Goal: Task Accomplishment & Management: Use online tool/utility

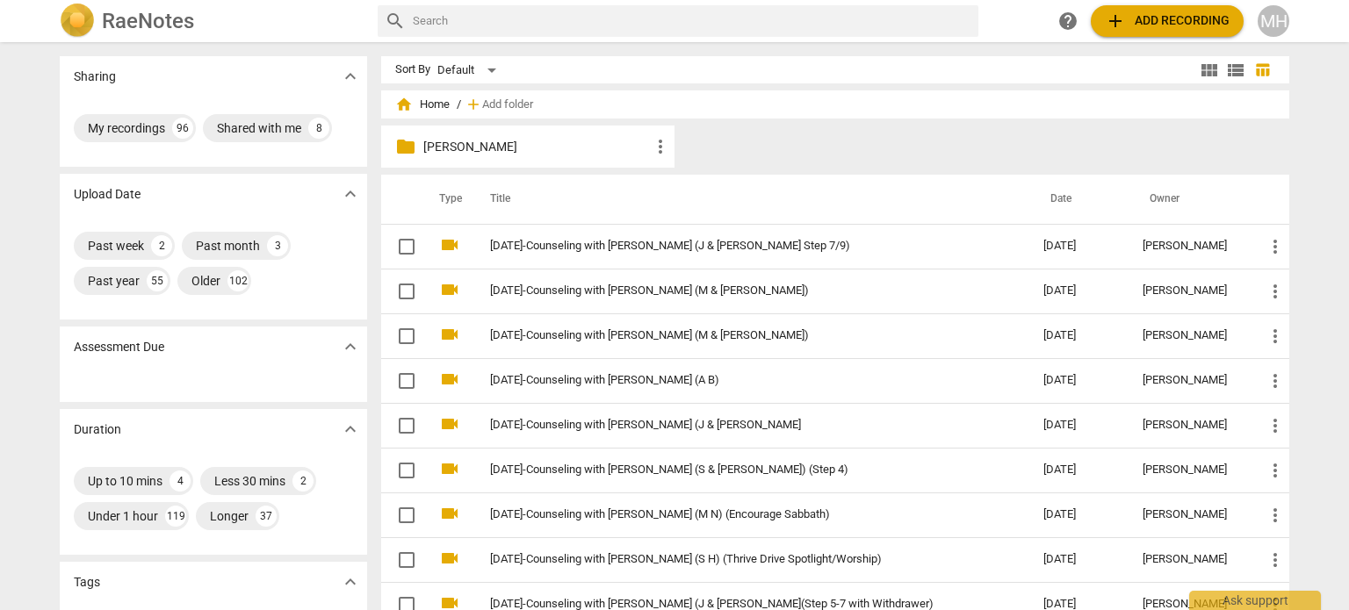
click at [1186, 26] on span "add Add recording" at bounding box center [1167, 21] width 125 height 21
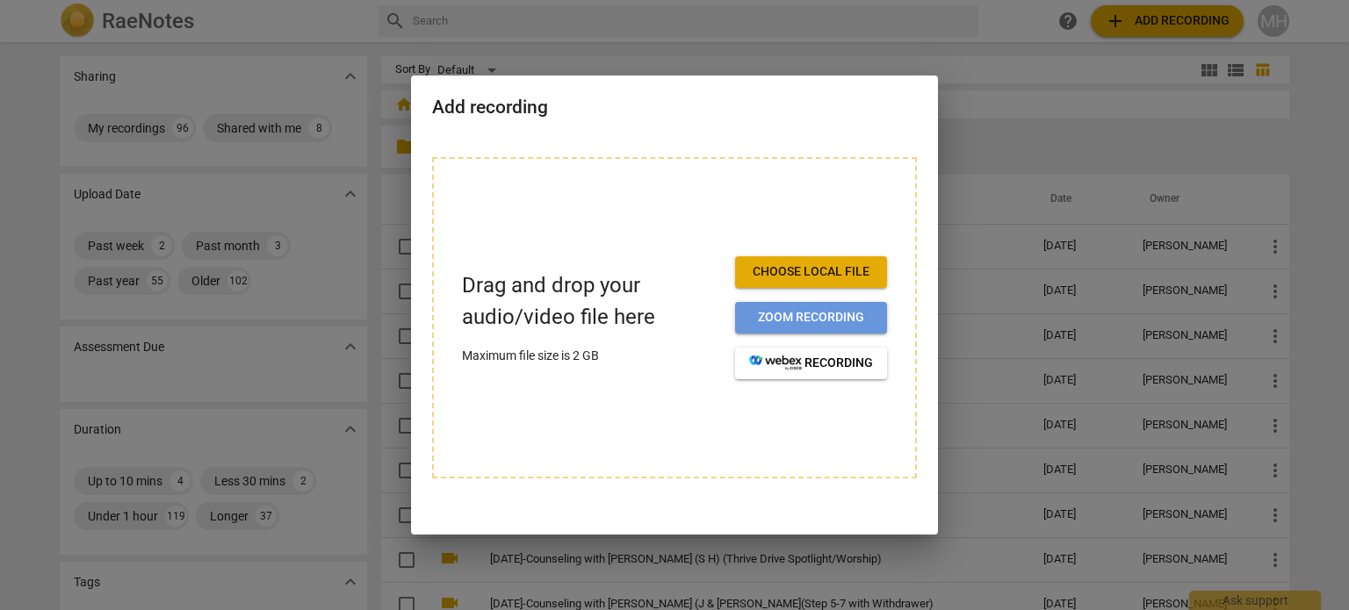
click at [860, 307] on button "Zoom recording" at bounding box center [811, 318] width 152 height 32
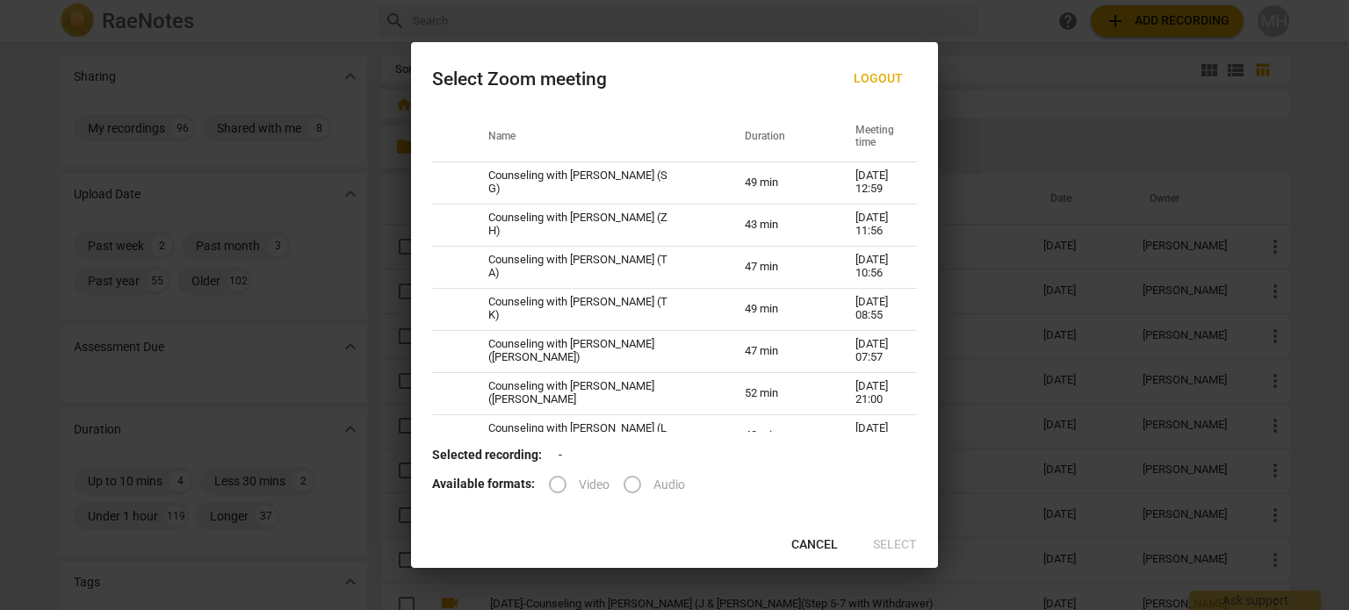
scroll to position [53, 0]
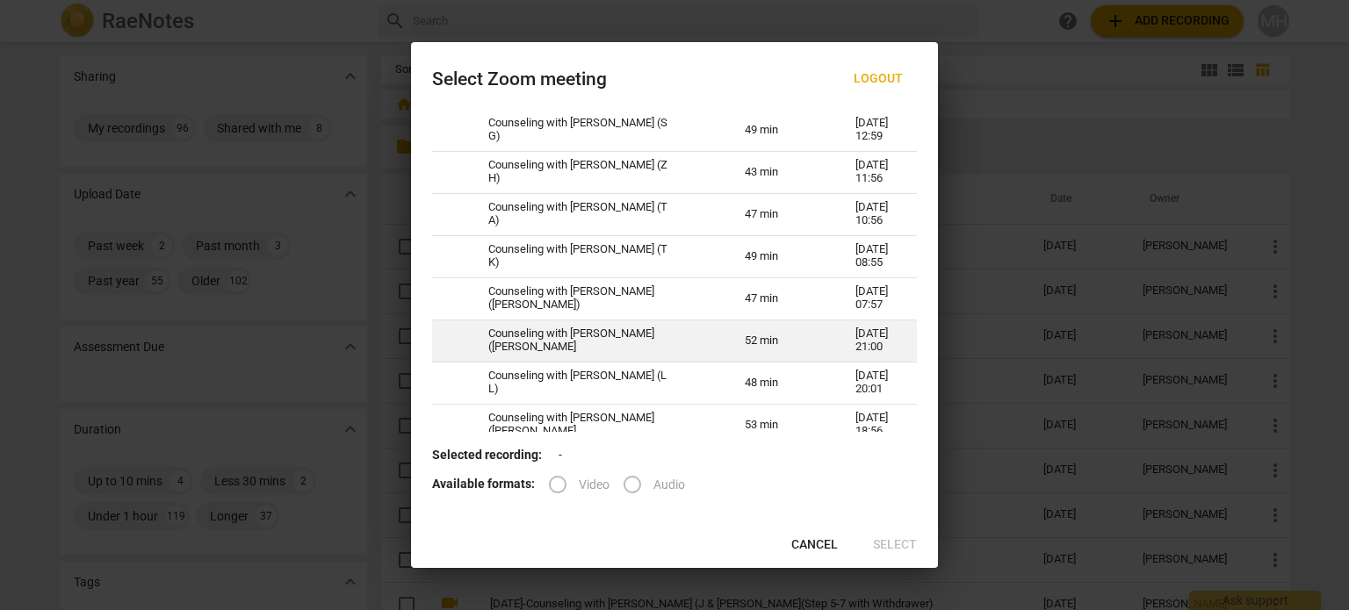
click at [544, 346] on td "Counseling with Megan Hughes (H W)" at bounding box center [595, 341] width 256 height 42
radio input "true"
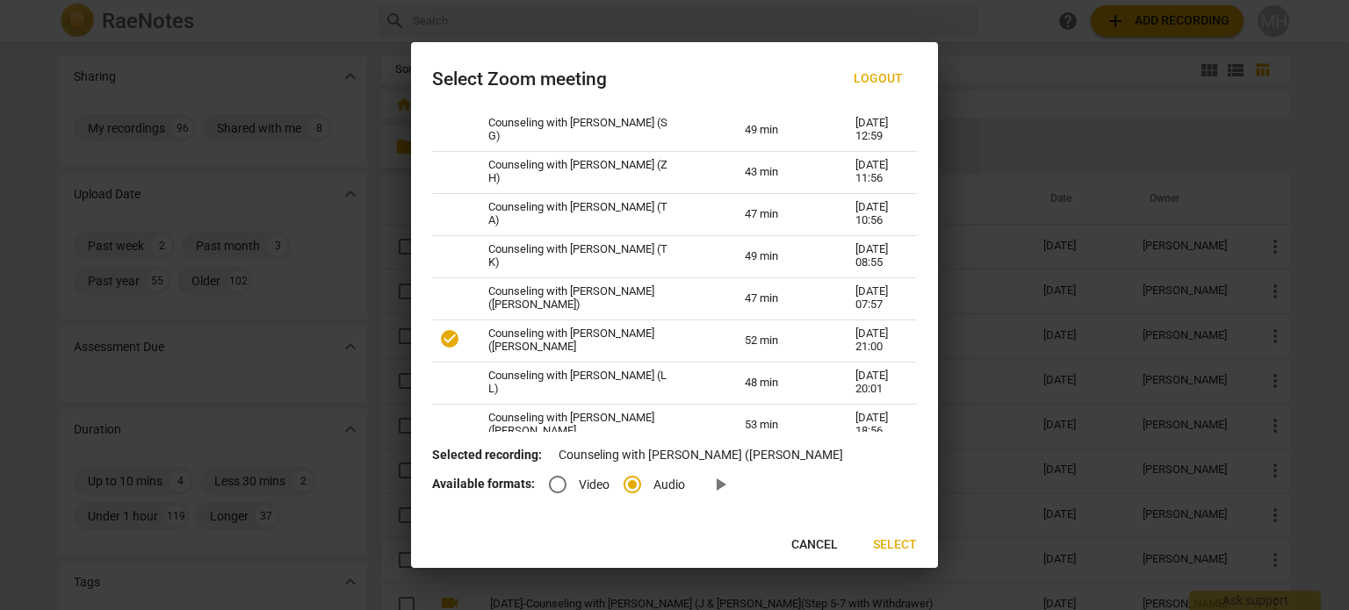
click at [561, 485] on input "Video" at bounding box center [557, 485] width 42 height 42
radio input "true"
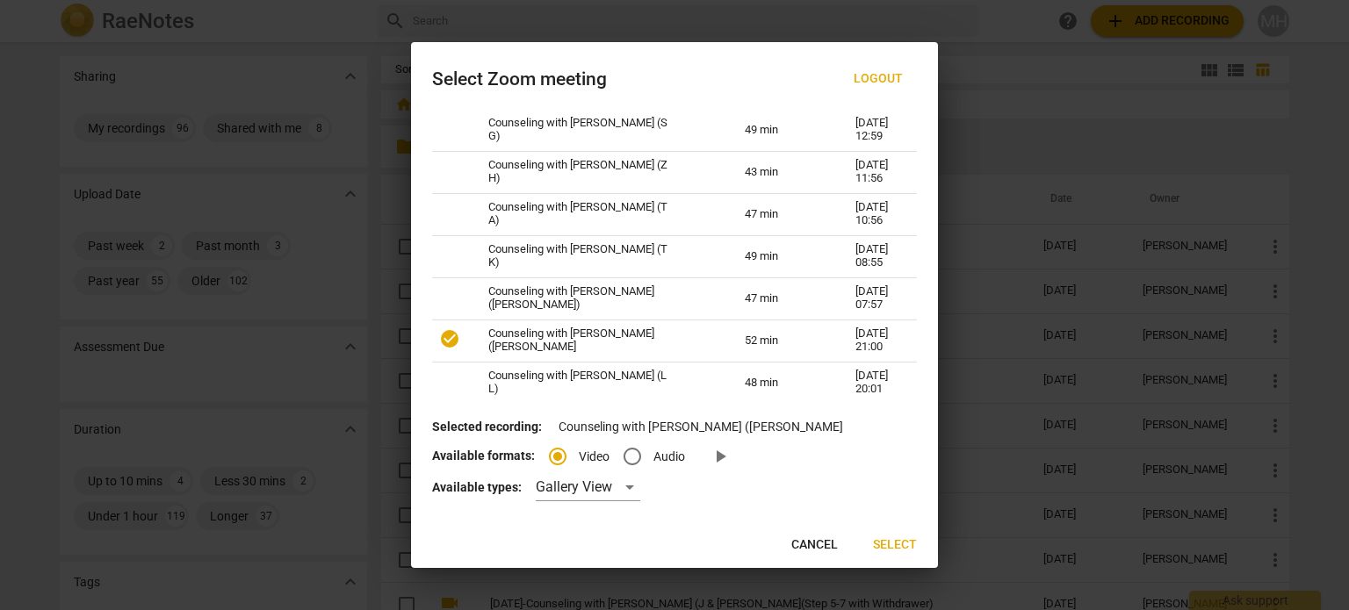
click at [898, 544] on span "Select" at bounding box center [895, 545] width 44 height 18
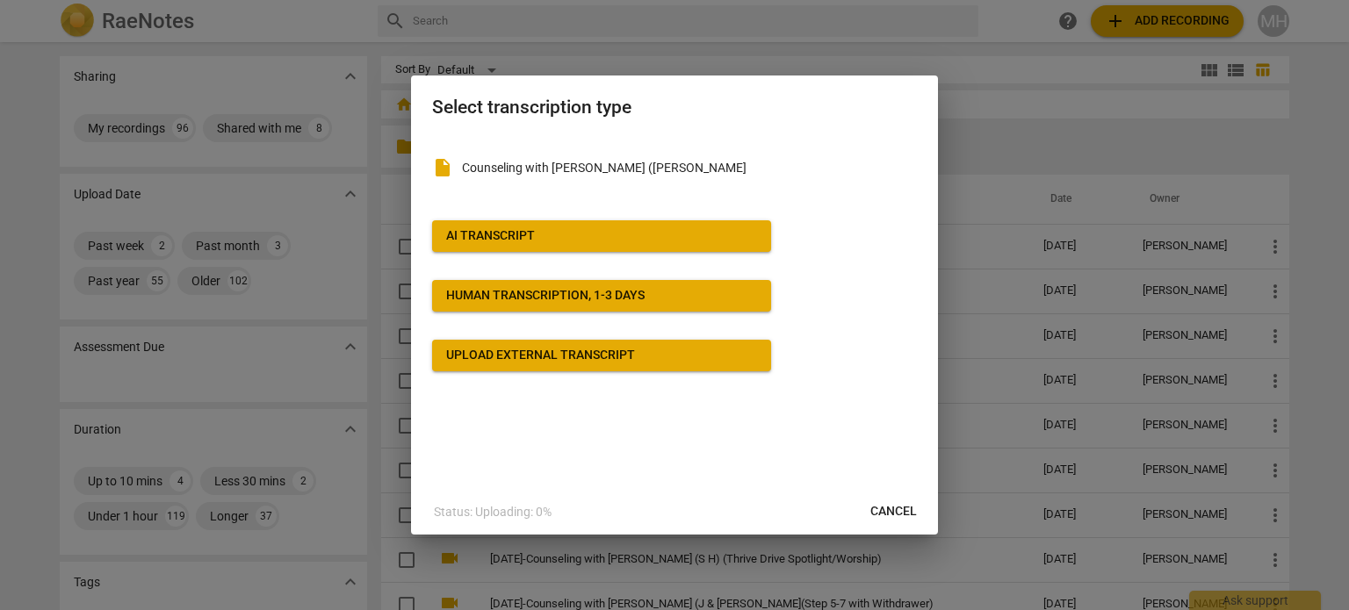
click at [467, 164] on p "Counseling with Megan Hughes (H W)" at bounding box center [689, 168] width 455 height 18
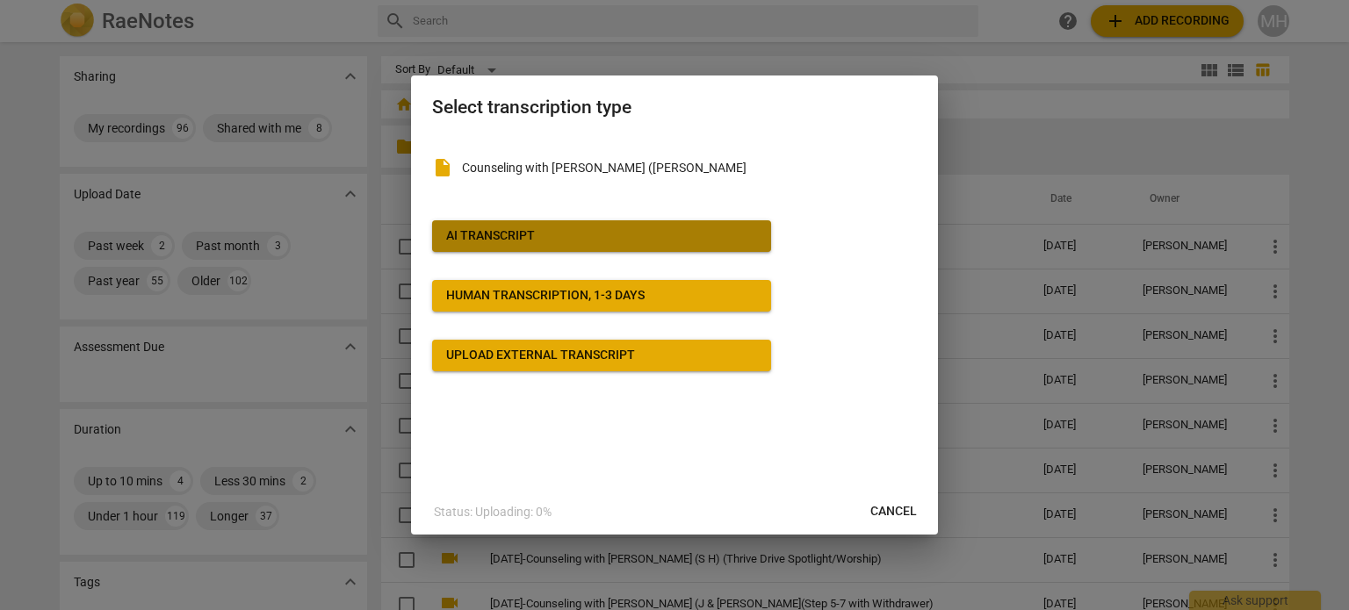
click at [526, 241] on div "AI Transcript" at bounding box center [490, 236] width 89 height 18
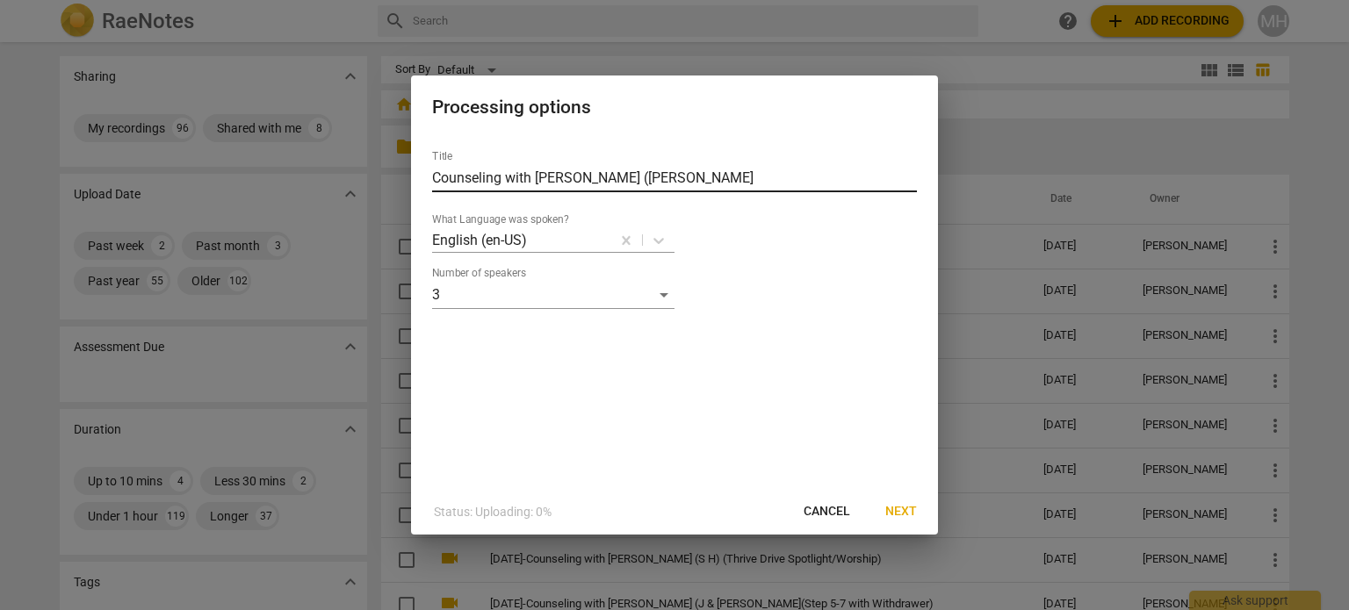
click at [432, 175] on input "Counseling with Megan Hughes (H W)" at bounding box center [674, 178] width 485 height 28
click at [728, 173] on input "2025-09-04-Counseling with Megan Hughes (H W)" at bounding box center [674, 178] width 485 height 28
type input "2025-09-04-Counseling with Megan Hughes (H & N W)"
click at [902, 514] on span "Next" at bounding box center [901, 512] width 32 height 18
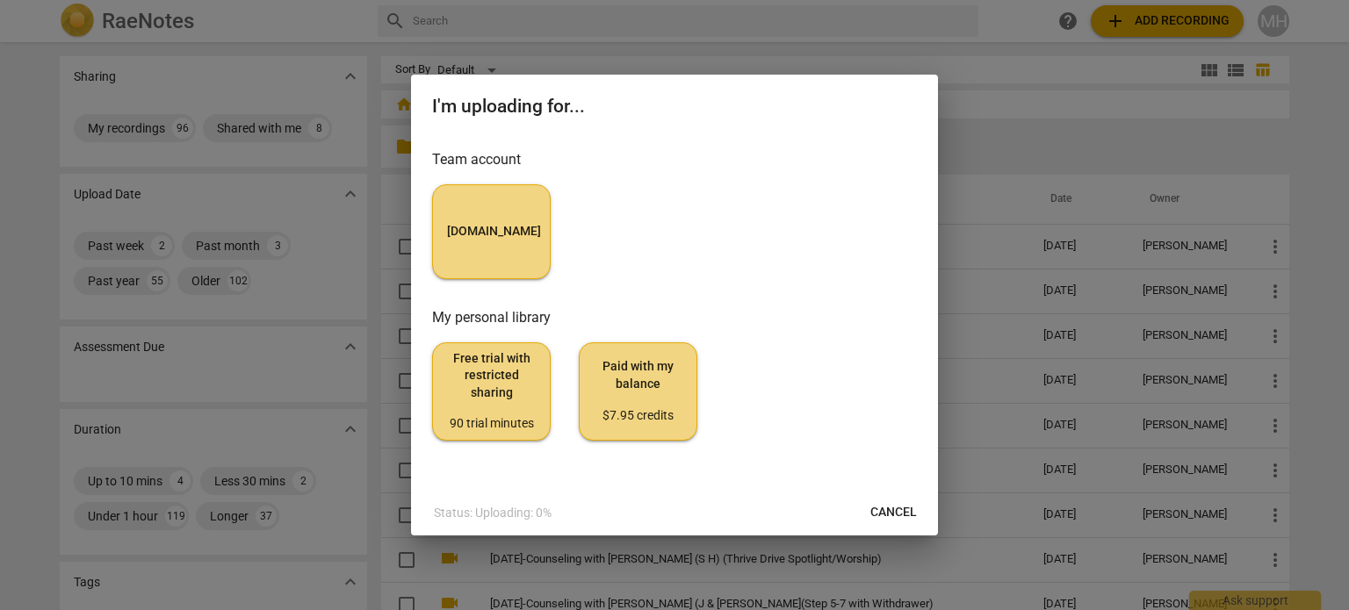
click at [483, 196] on button "MyCounselor.Online" at bounding box center [491, 231] width 119 height 95
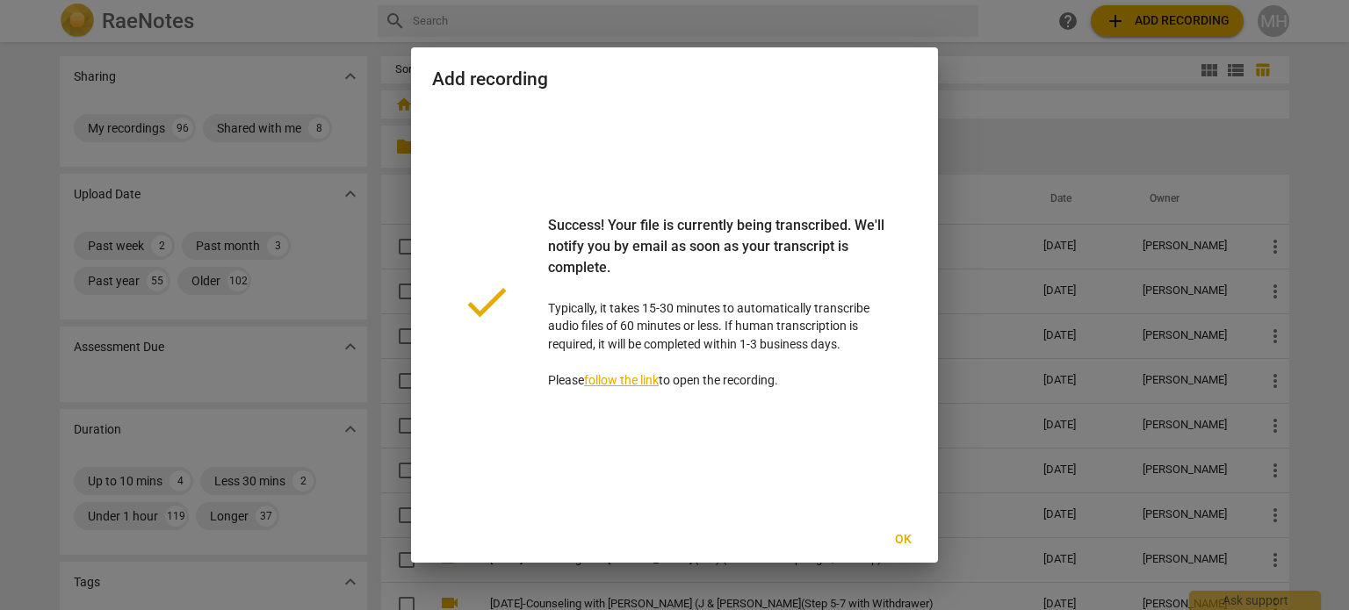
click at [904, 541] on span "Ok" at bounding box center [903, 540] width 28 height 18
